Goal: Task Accomplishment & Management: Use online tool/utility

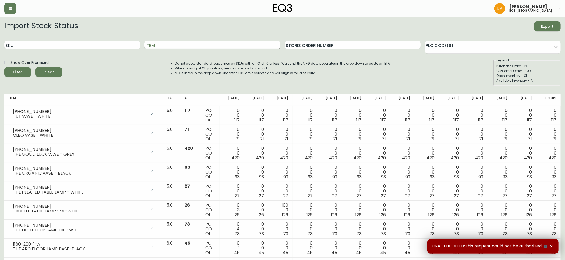
click at [157, 45] on input "Item" at bounding box center [212, 45] width 136 height 9
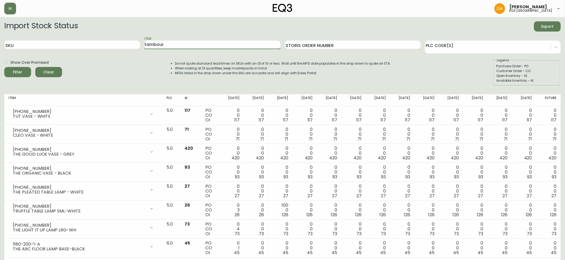
type input "tambour"
click at [4, 67] on button "Filter" at bounding box center [17, 72] width 27 height 10
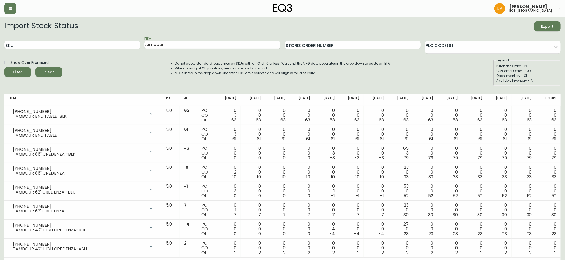
scroll to position [10, 0]
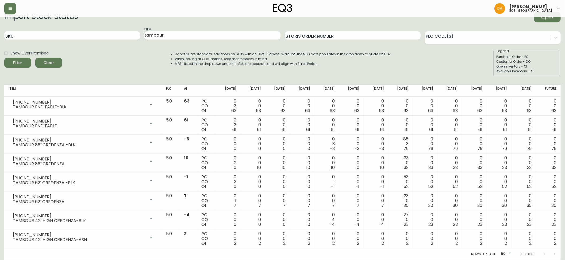
click at [144, 67] on div "Show Over Promised Filter Clear Do not quote standard lead times on SKUs with a…" at bounding box center [282, 63] width 556 height 28
